Goal: Information Seeking & Learning: Learn about a topic

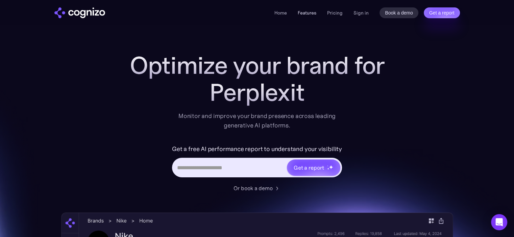
click at [309, 13] on link "Features" at bounding box center [307, 13] width 19 height 6
click at [335, 13] on link "Pricing" at bounding box center [335, 13] width 16 height 6
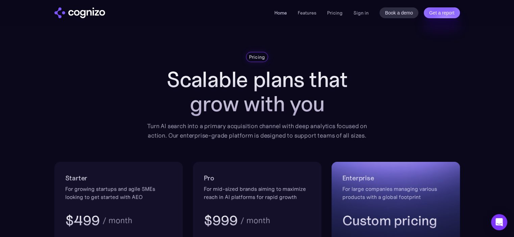
click at [278, 13] on link "Home" at bounding box center [280, 13] width 12 height 6
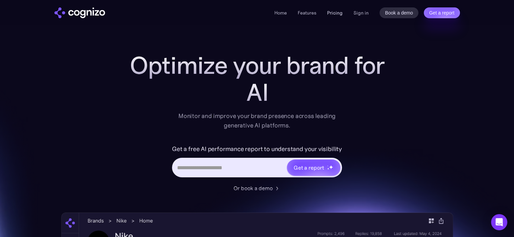
click at [333, 15] on link "Pricing" at bounding box center [335, 13] width 16 height 6
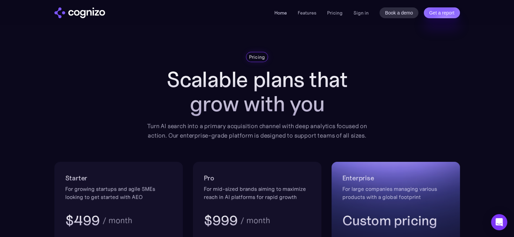
click at [278, 14] on link "Home" at bounding box center [280, 13] width 12 height 6
